Goal: Transaction & Acquisition: Purchase product/service

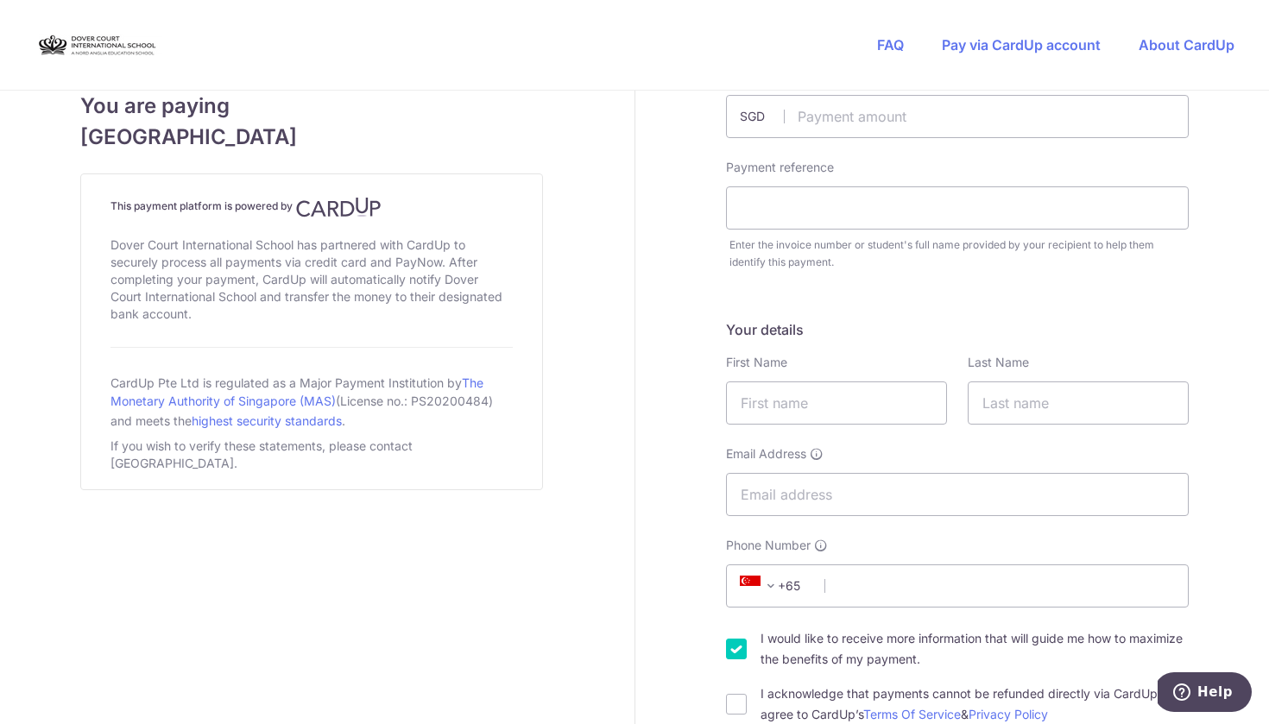
scroll to position [80, 0]
click at [900, 180] on div "Payment reference" at bounding box center [957, 192] width 463 height 71
click at [900, 213] on input "text" at bounding box center [957, 206] width 463 height 43
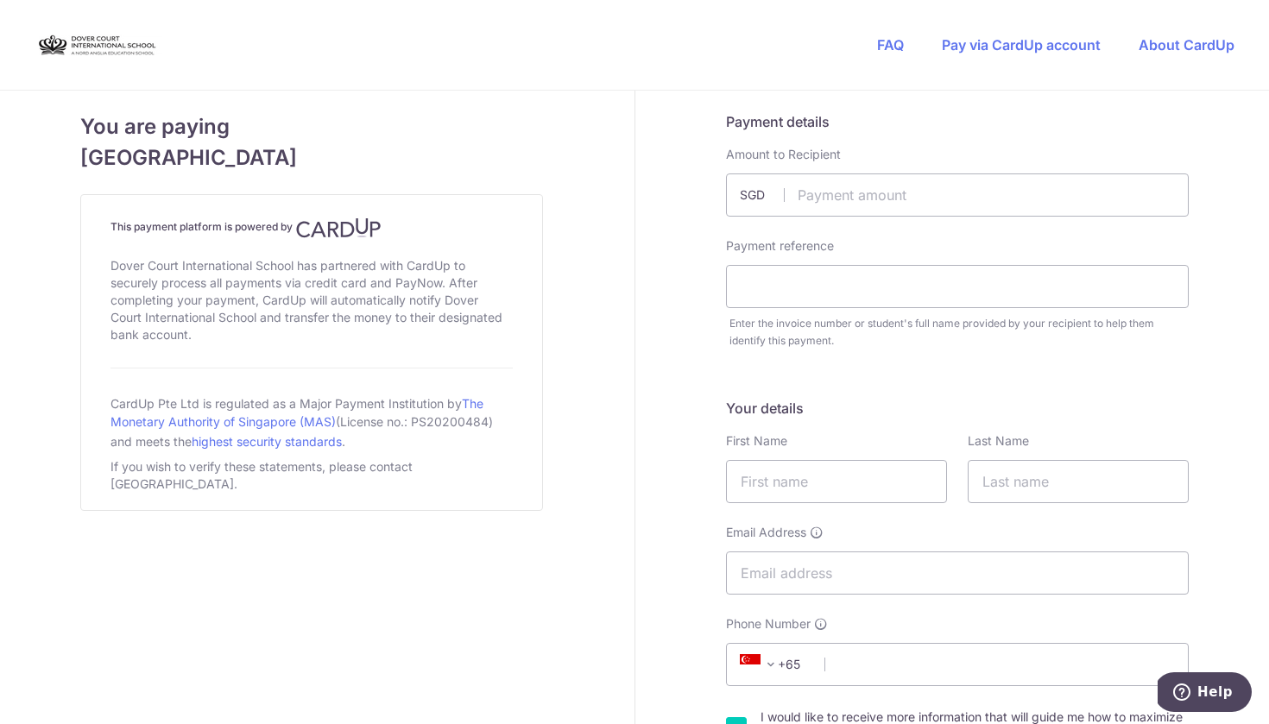
scroll to position [0, 0]
click at [862, 197] on input "text" at bounding box center [957, 195] width 463 height 43
type input "215.00"
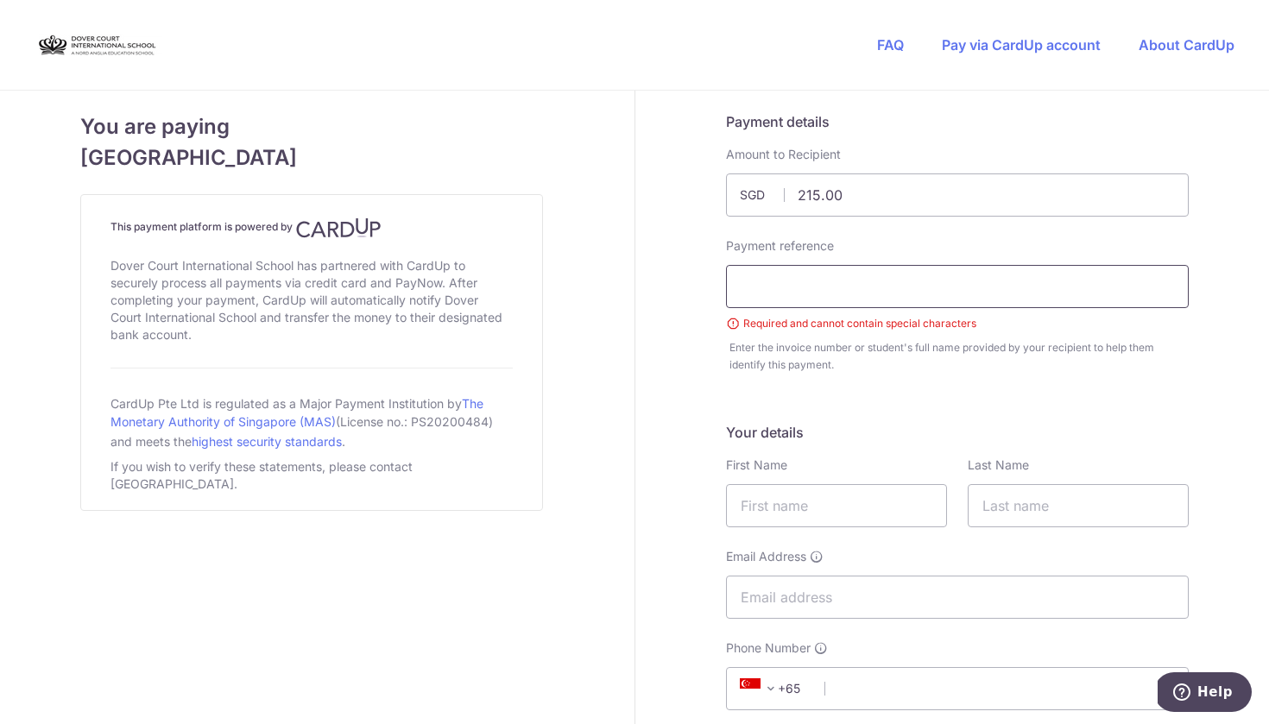
paste input "DC-100090357-TH"
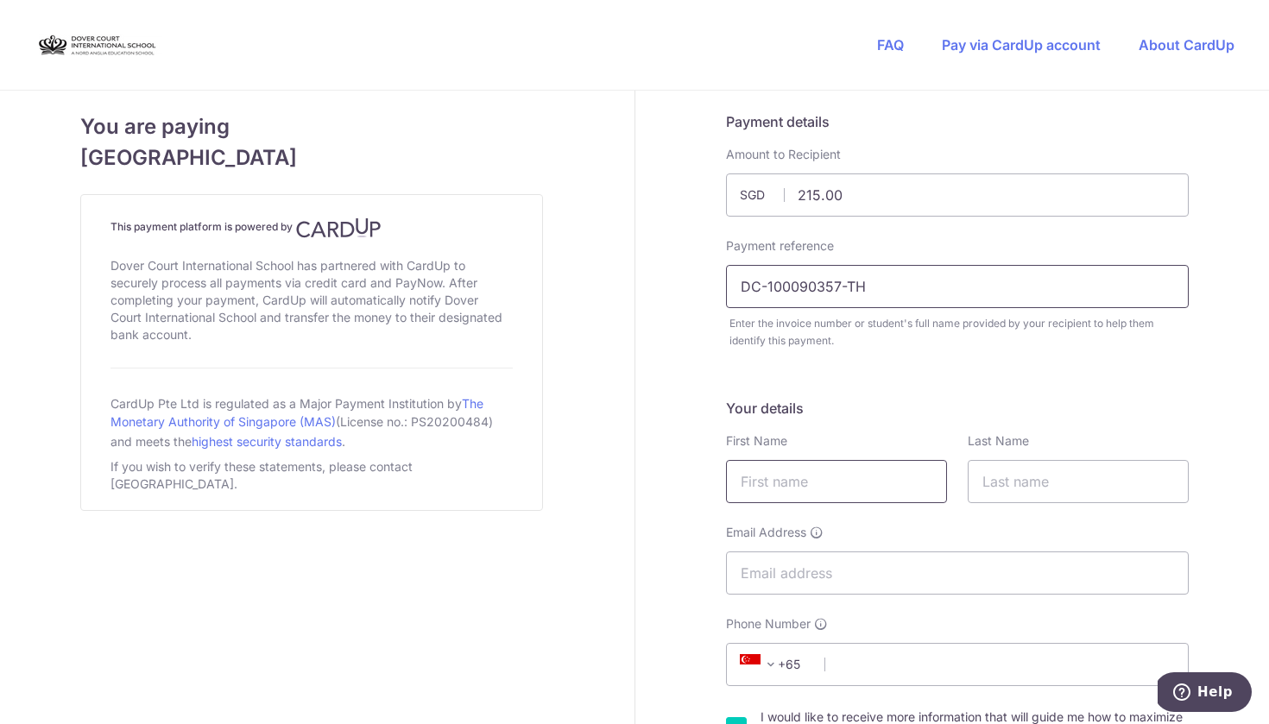
type input "DC-100090357-TH"
type input "[PERSON_NAME]"
type input "D"
type input "a"
type input "Deacon"
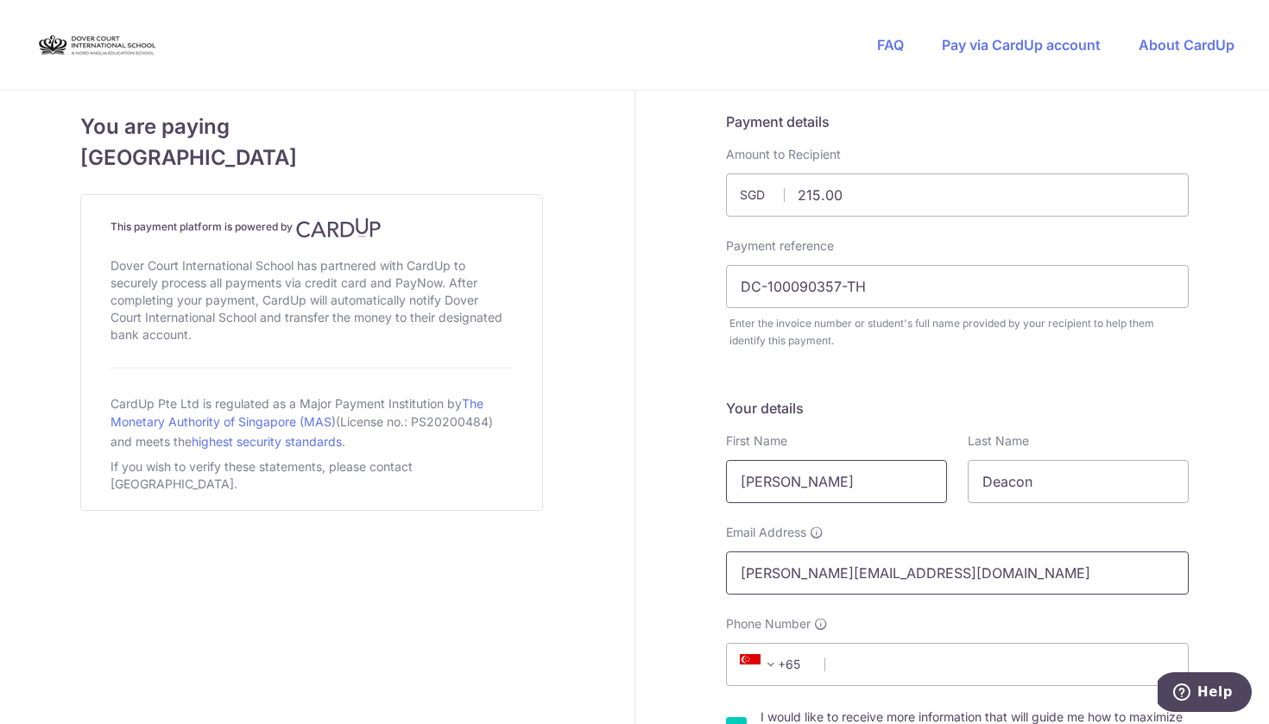
type input "[PERSON_NAME][EMAIL_ADDRESS][DOMAIN_NAME]"
type input "98282903"
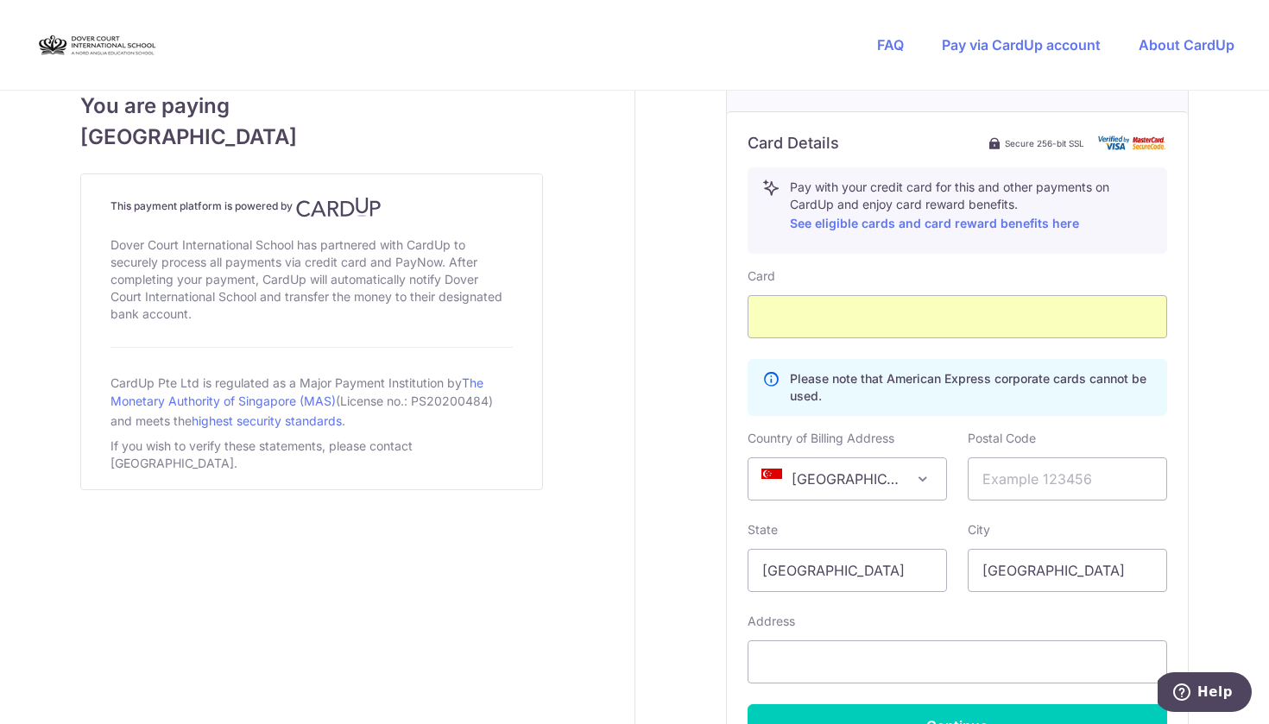
scroll to position [874, 0]
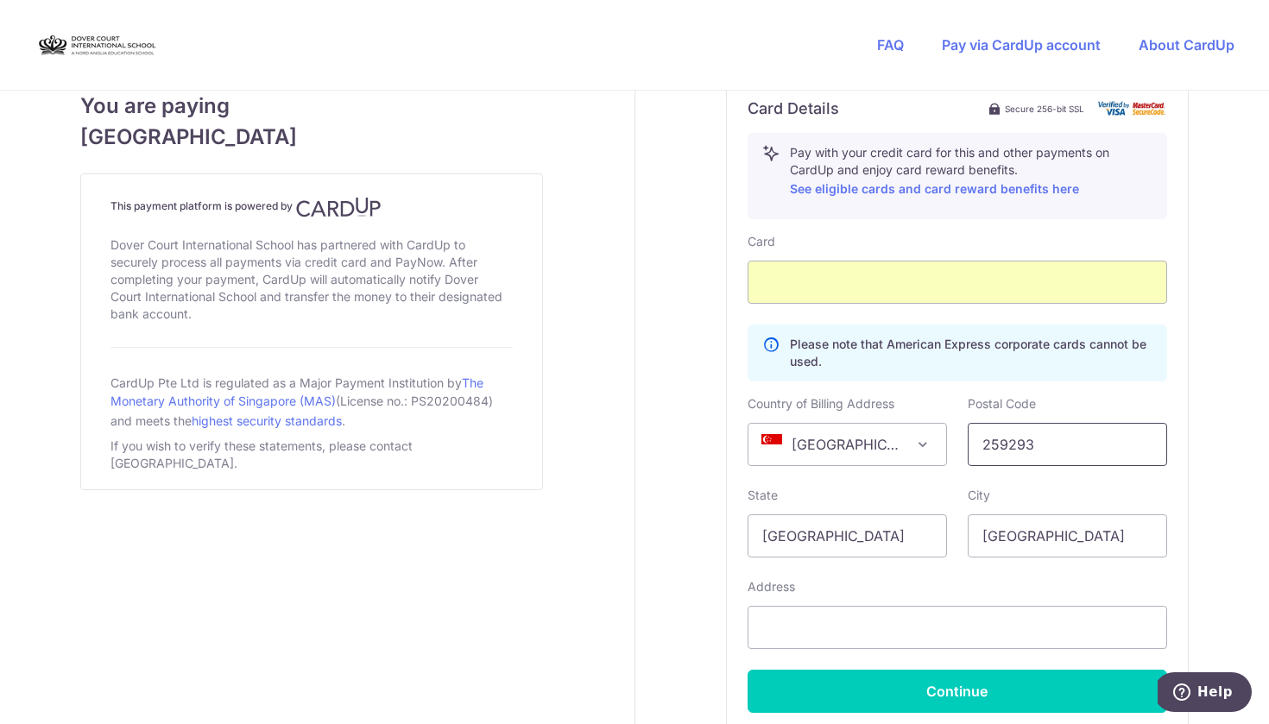
type input "259293"
type input "[STREET_ADDRESS][PERSON_NAME]"
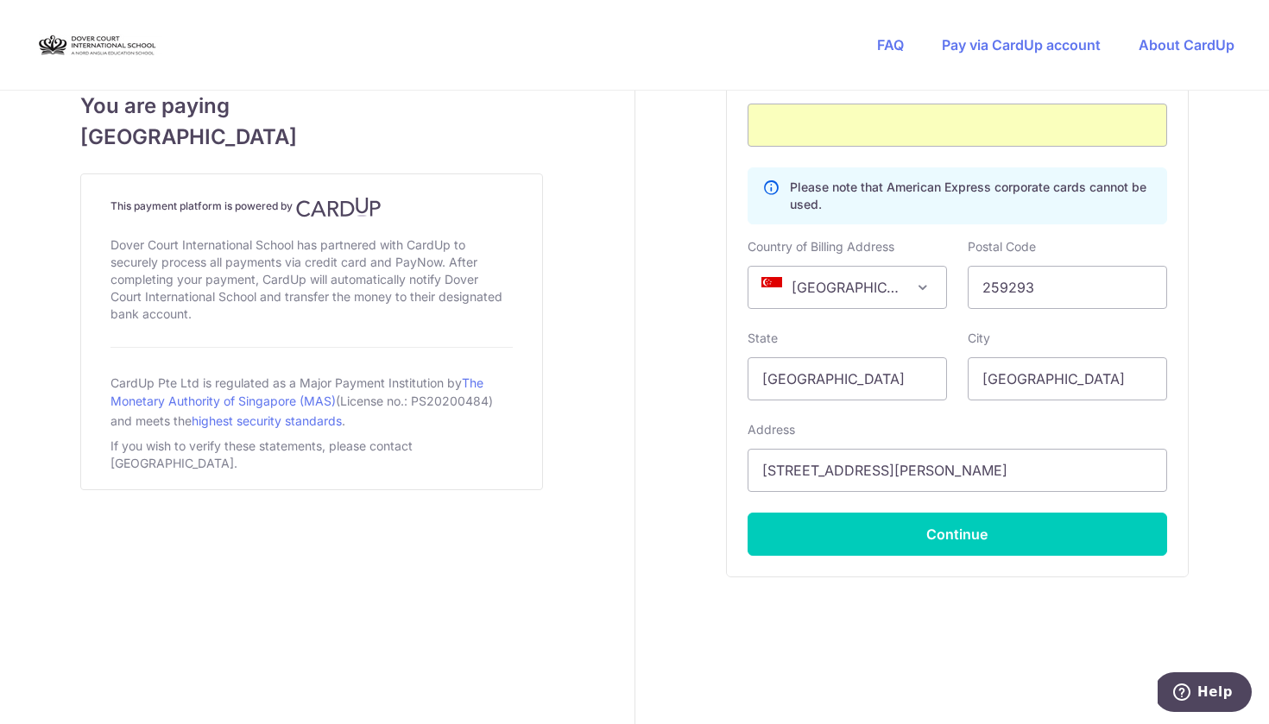
scroll to position [1031, 0]
click at [1051, 558] on div "Card Details Secure 256-bit SSL Pay with your credit card for this and other pa…" at bounding box center [957, 248] width 461 height 657
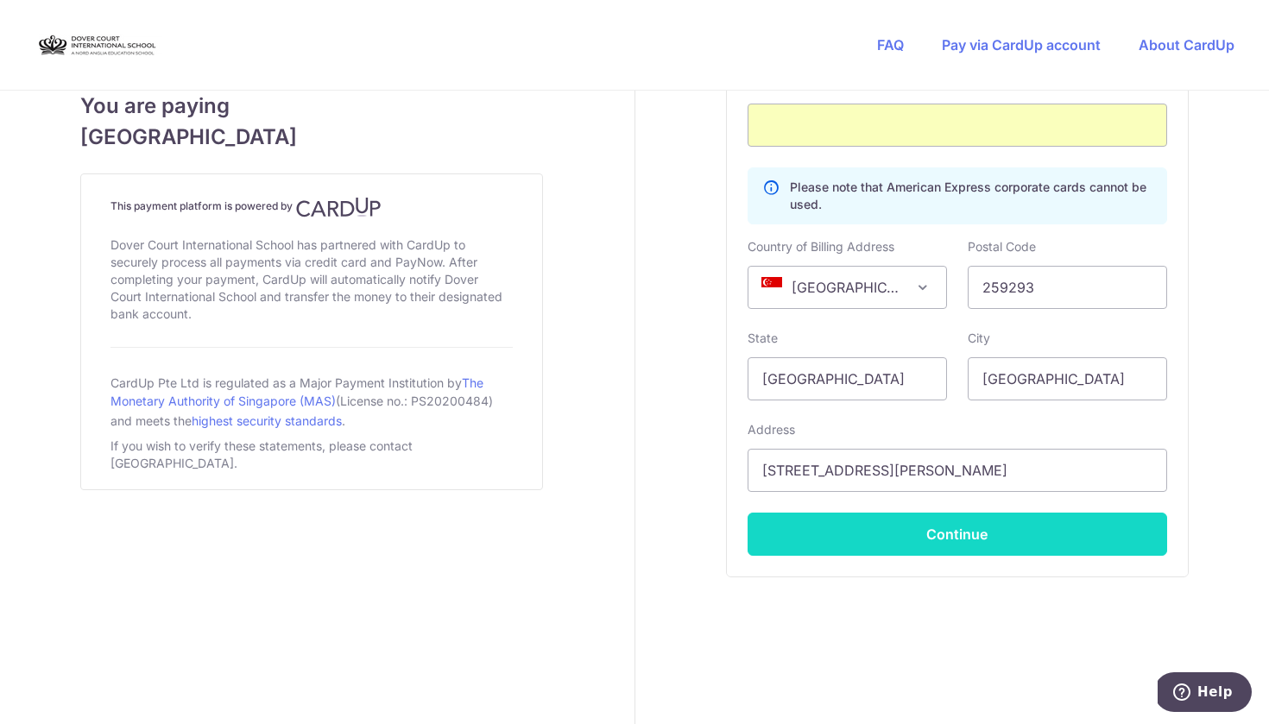
click at [1051, 546] on button "Continue" at bounding box center [958, 534] width 420 height 43
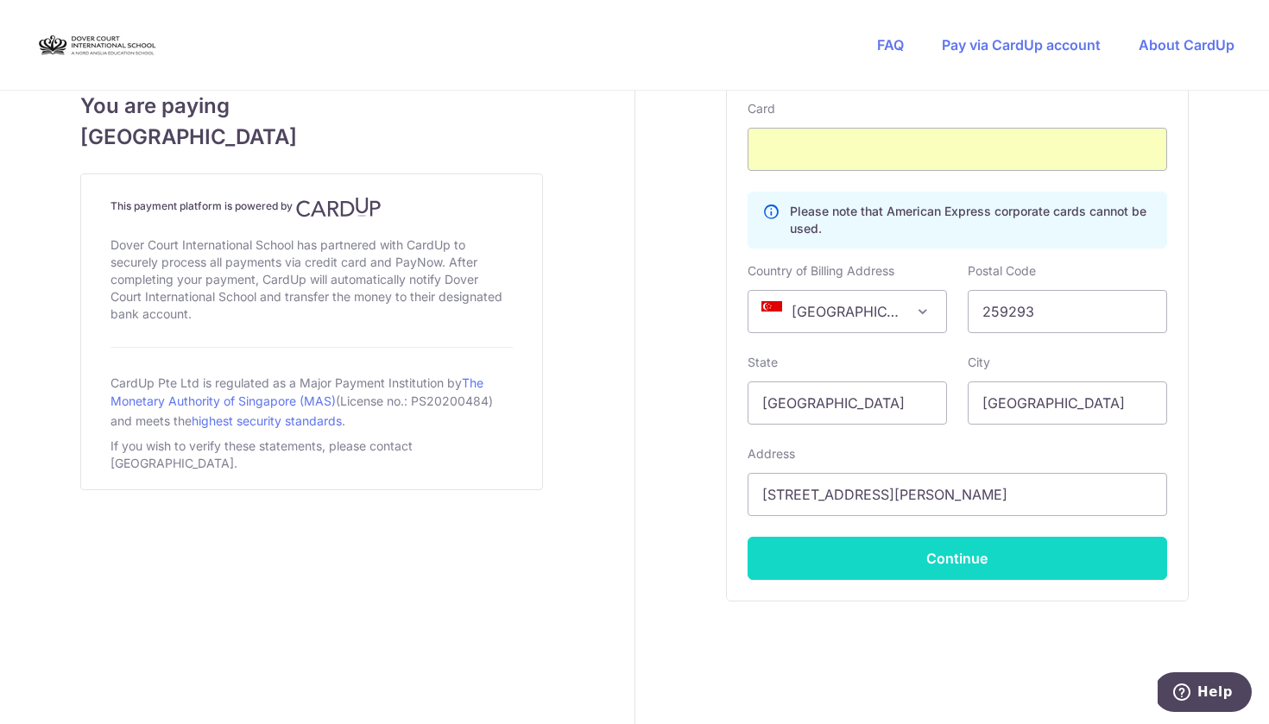
scroll to position [376, 0]
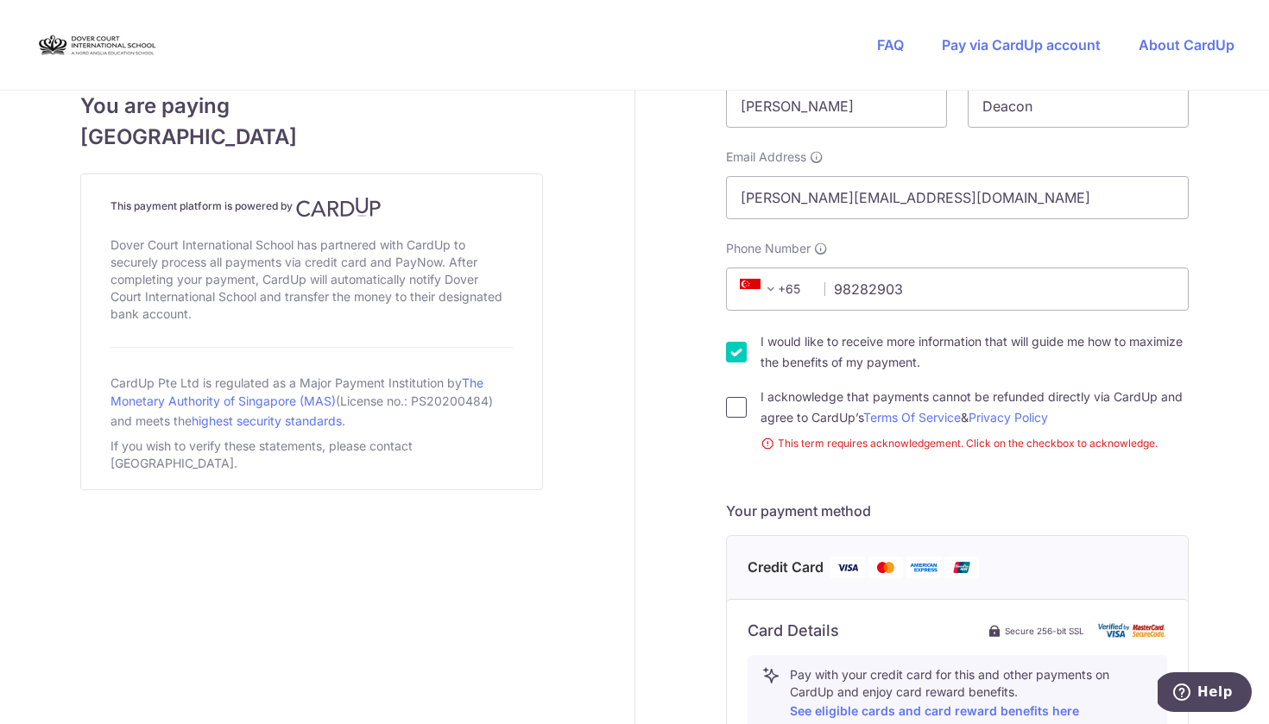
click at [739, 401] on input "I acknowledge that payments cannot be refunded directly via CardUp and agree to…" at bounding box center [736, 407] width 21 height 21
checkbox input "true"
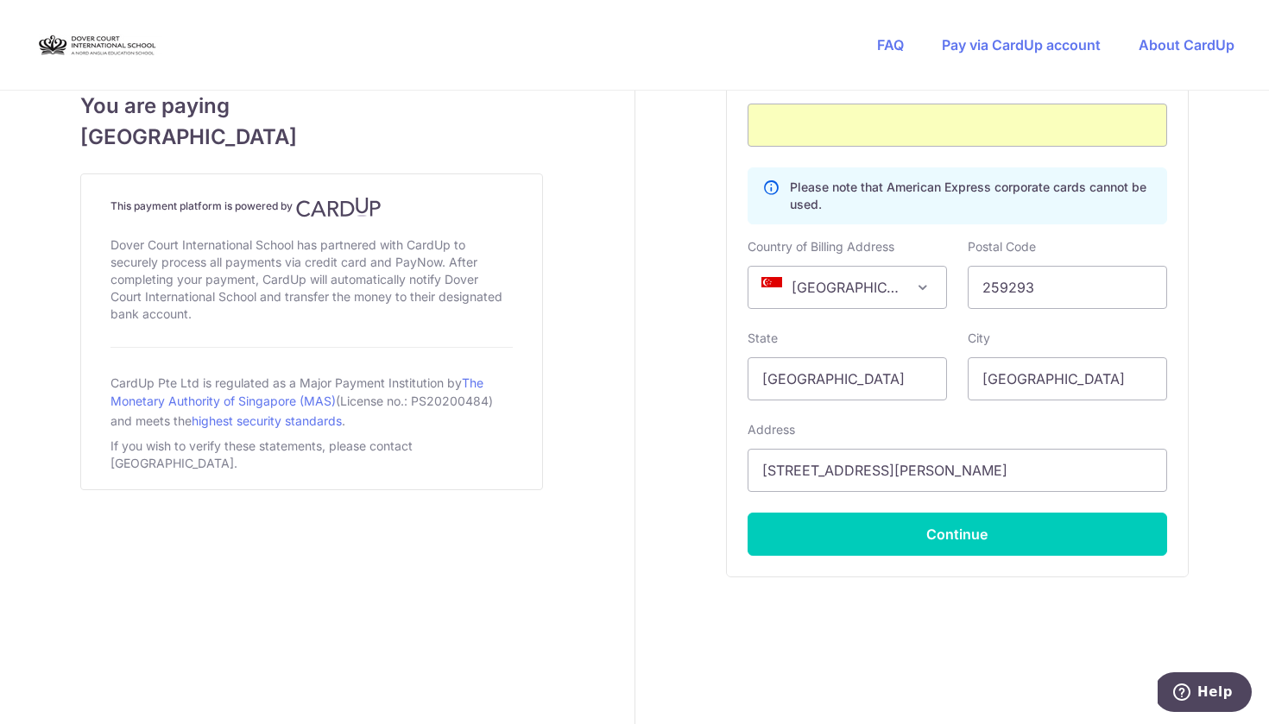
scroll to position [1031, 0]
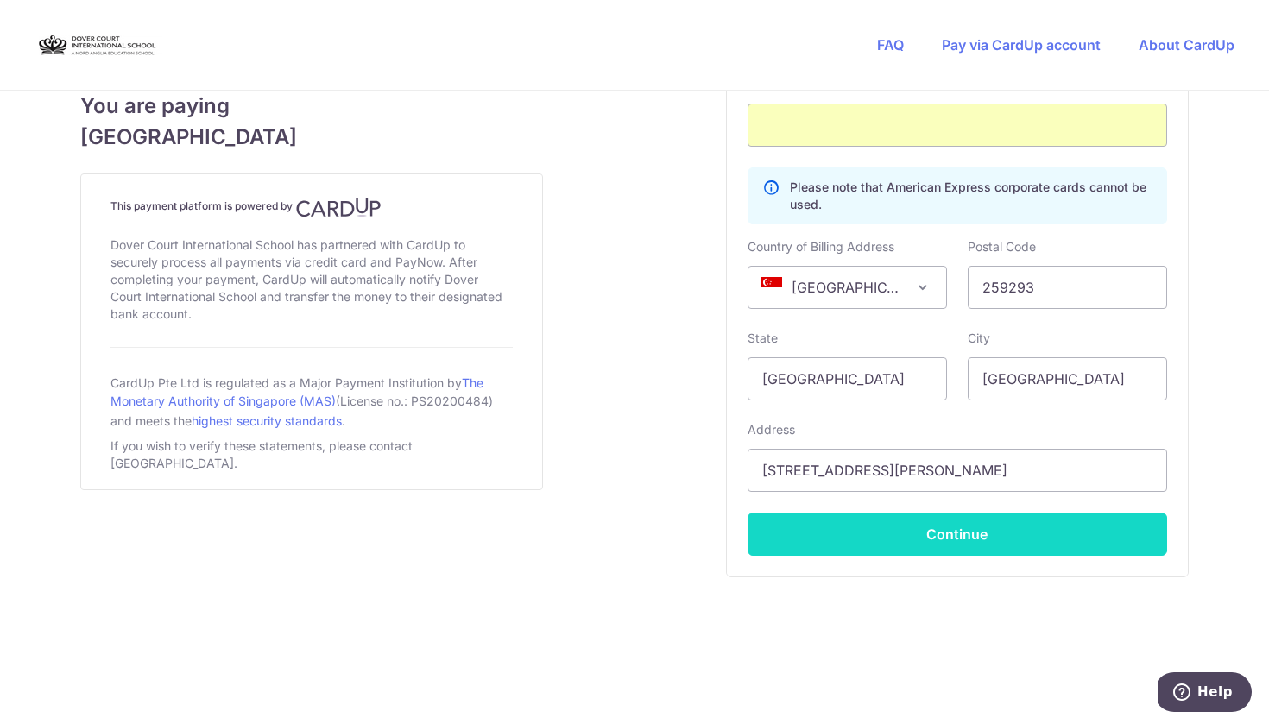
click at [846, 536] on button "Continue" at bounding box center [958, 534] width 420 height 43
type input "**** 9527"
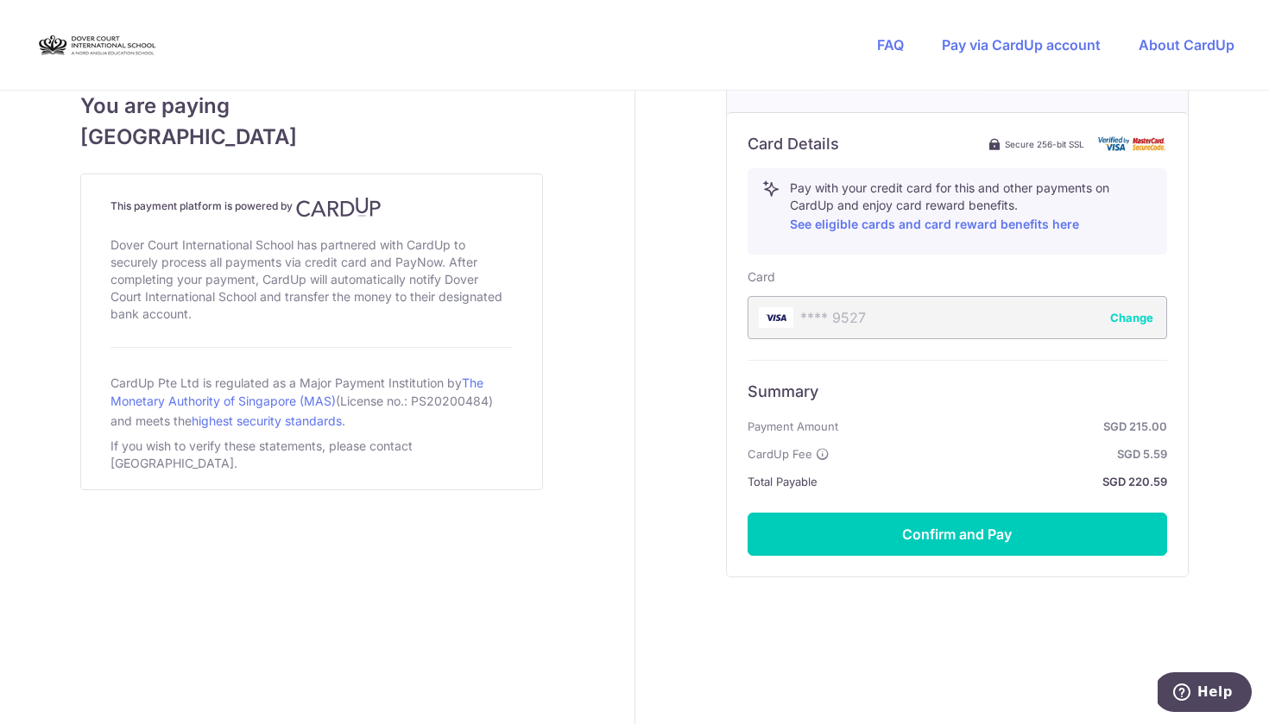
scroll to position [833, 0]
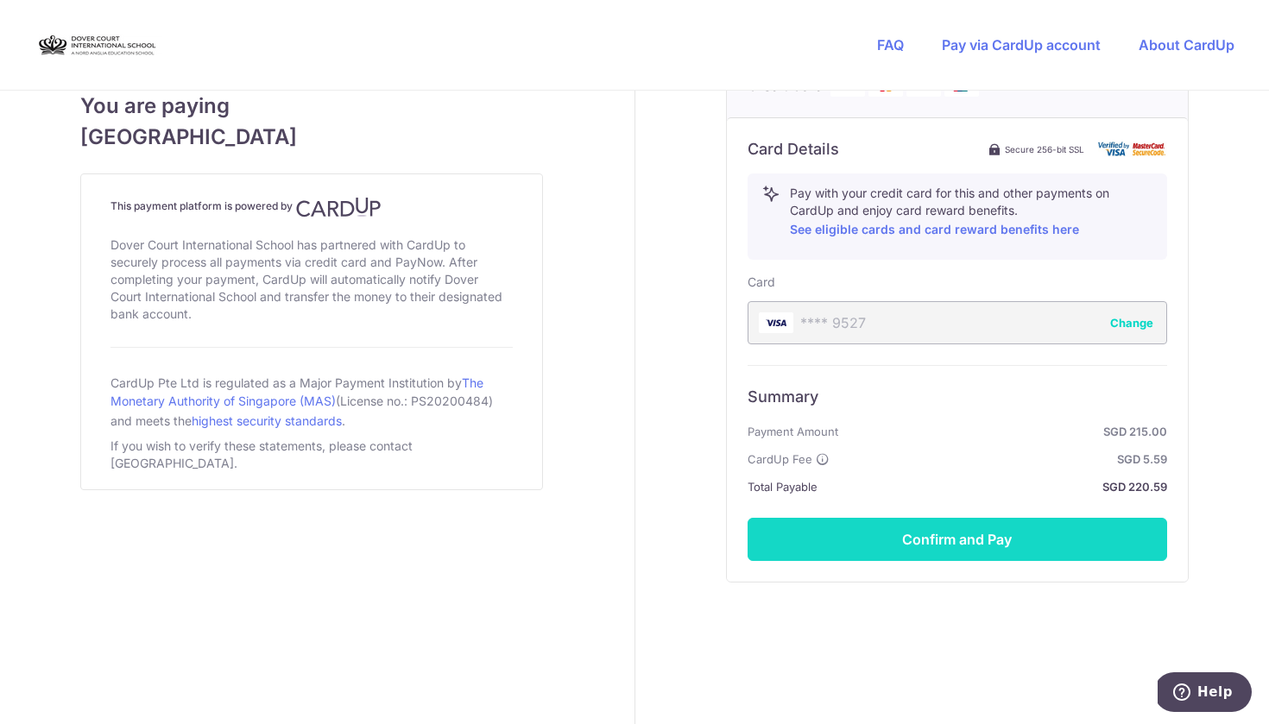
click at [981, 546] on button "Confirm and Pay" at bounding box center [958, 539] width 420 height 43
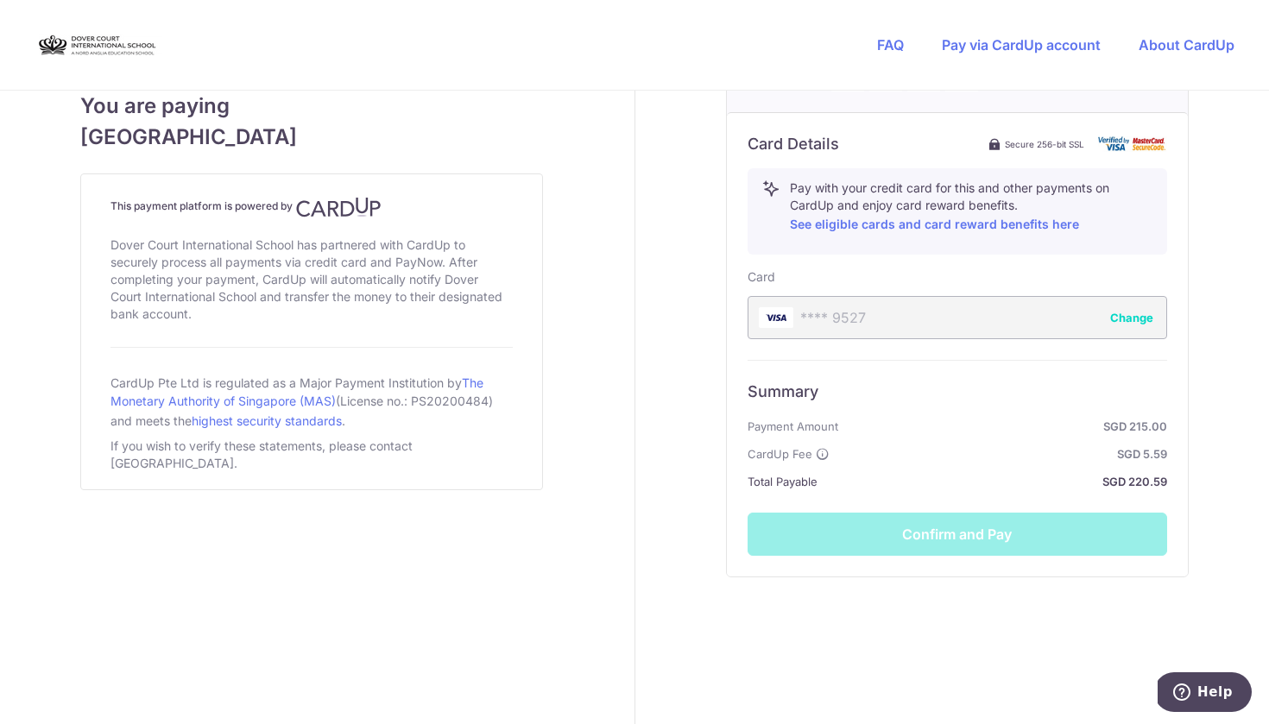
scroll to position [838, 0]
click at [1004, 532] on div "Summary Payment Amount SGD 215.00 CardUp Fee SGD 5.59 Total Payable SGD 220.59 …" at bounding box center [958, 458] width 420 height 196
